Goal: Find specific page/section: Find specific page/section

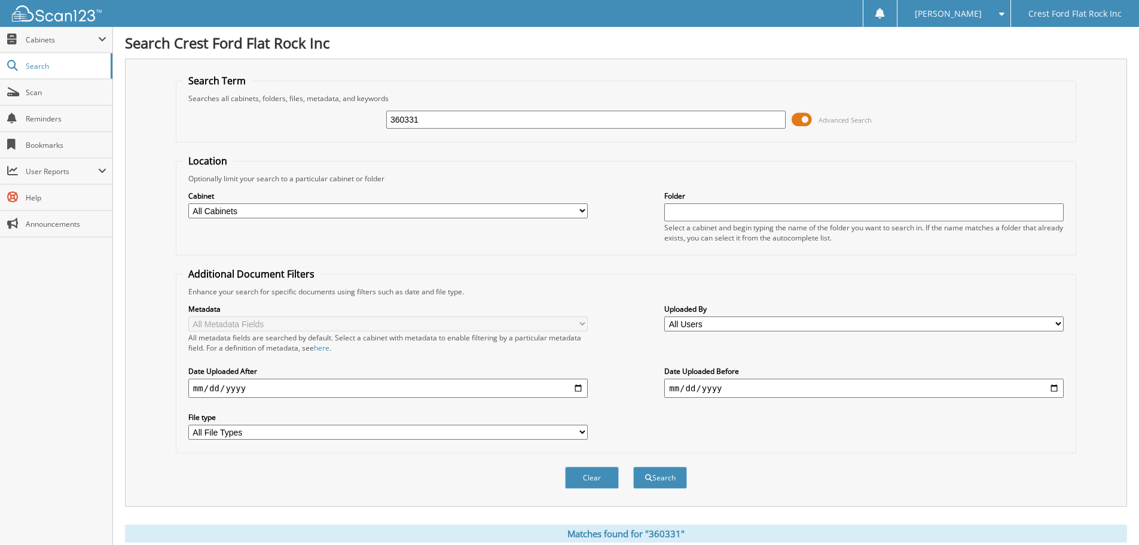
drag, startPoint x: 442, startPoint y: 124, endPoint x: 170, endPoint y: 123, distance: 272.0
click at [197, 123] on div "360331 Advanced Search" at bounding box center [625, 119] width 887 height 32
type input "363757"
click at [654, 482] on button "Search" at bounding box center [660, 477] width 54 height 22
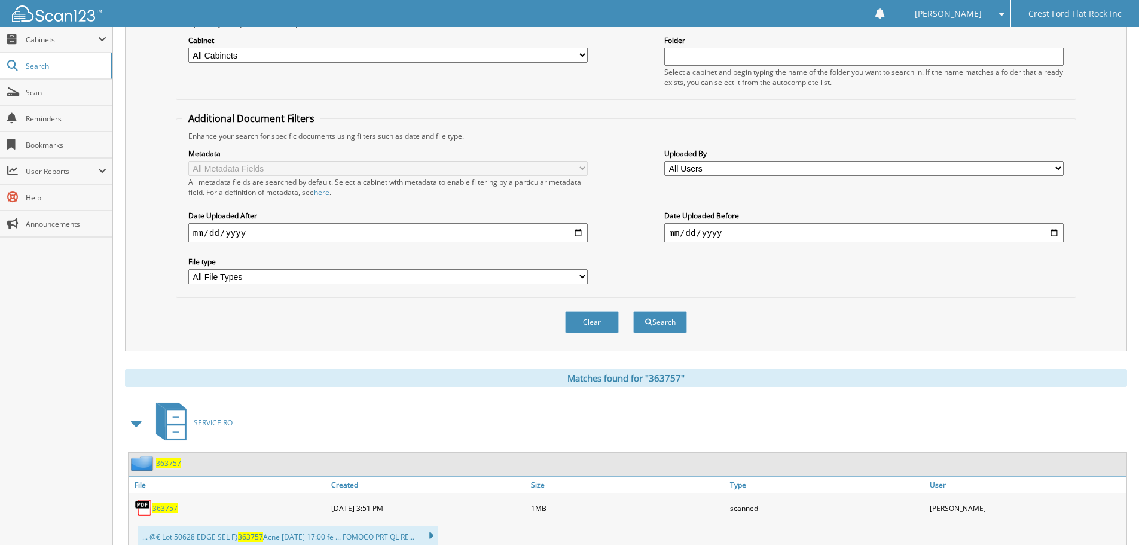
scroll to position [197, 0]
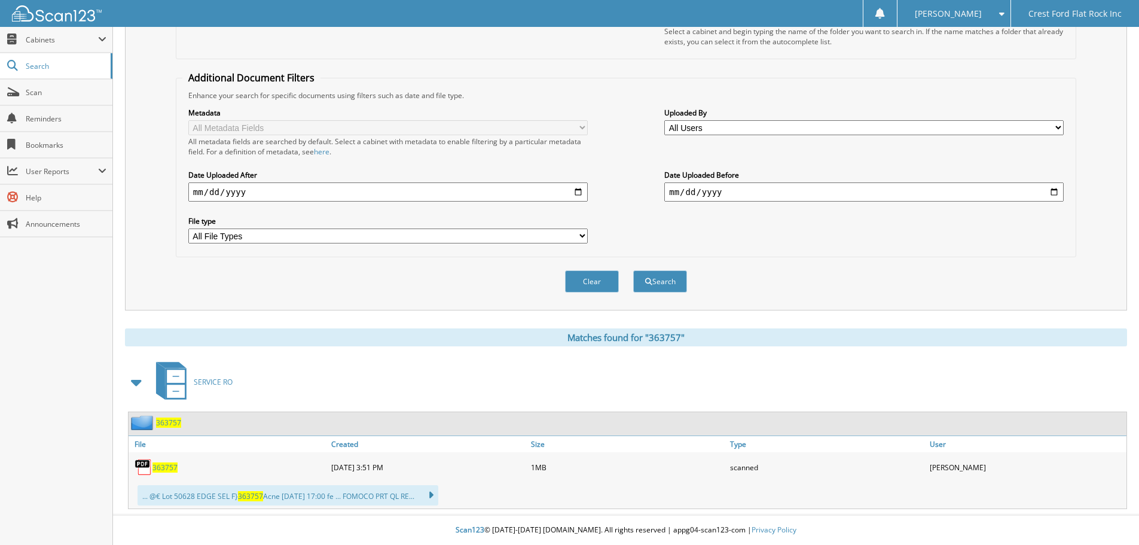
click at [161, 466] on span "363757" at bounding box center [164, 467] width 25 height 10
